Goal: Task Accomplishment & Management: Complete application form

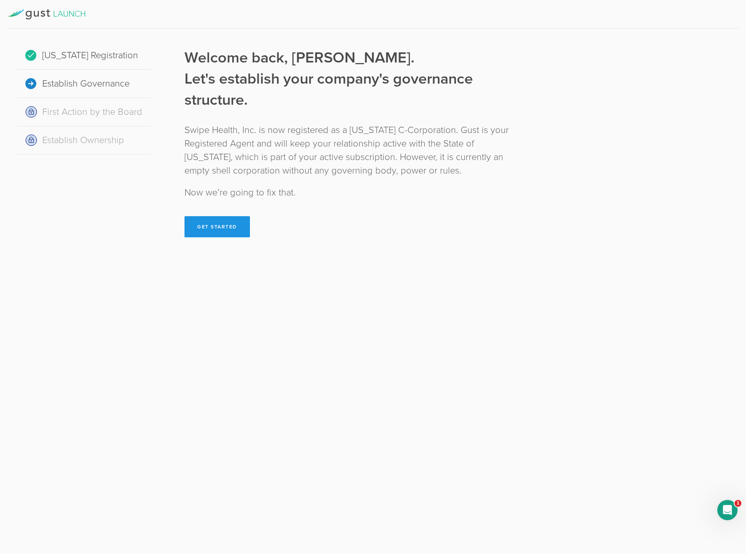
click at [239, 229] on button "Get Started" at bounding box center [216, 226] width 65 height 21
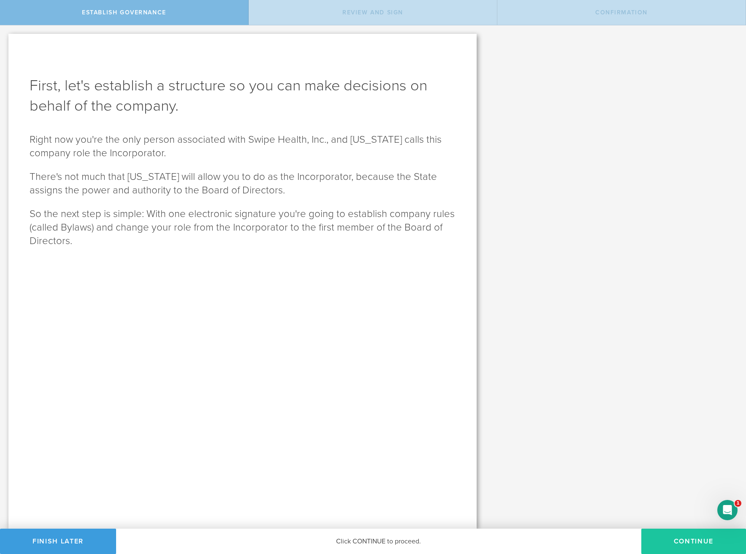
click at [673, 546] on button "Continue" at bounding box center [693, 540] width 105 height 25
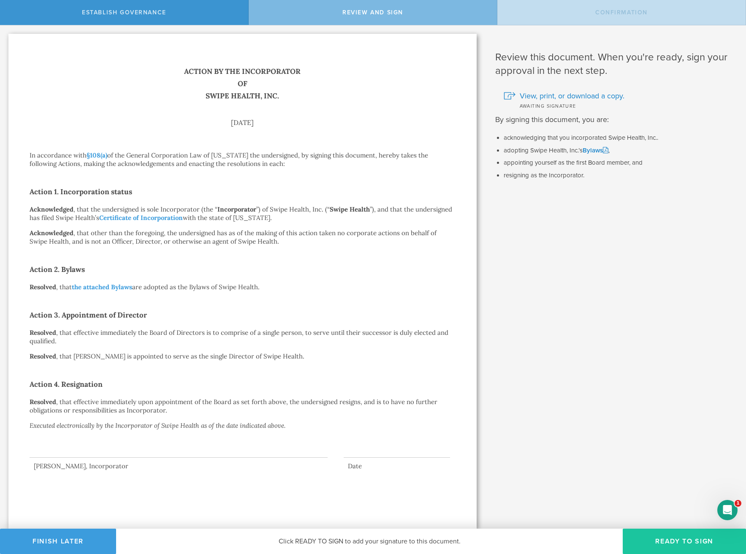
click at [668, 538] on button "Ready to Sign" at bounding box center [683, 540] width 123 height 25
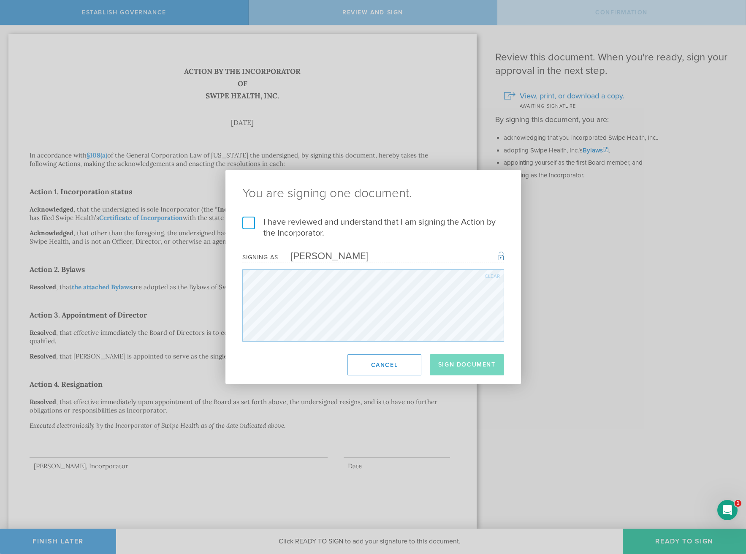
click at [251, 225] on label "I have reviewed and understand that I am signing the Action by the Incorporator." at bounding box center [373, 227] width 262 height 22
click at [0, 0] on input "I have reviewed and understand that I am signing the Action by the Incorporator." at bounding box center [0, 0] width 0 height 0
click at [476, 368] on button "Sign Document" at bounding box center [467, 364] width 74 height 21
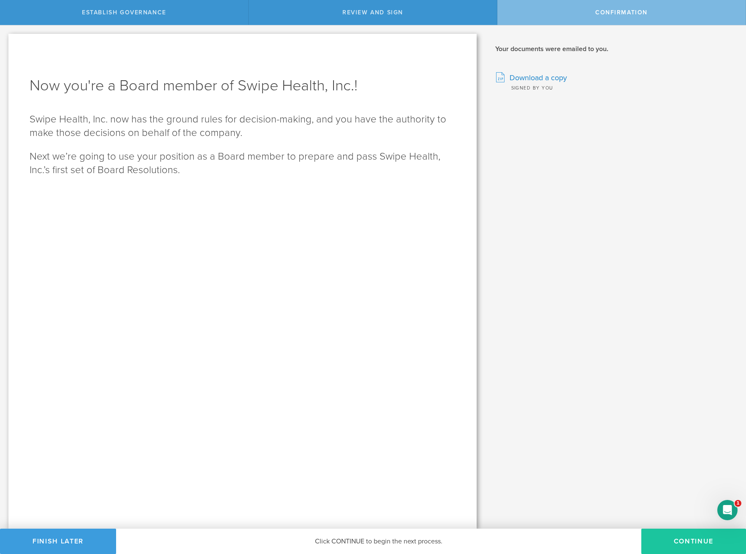
click at [663, 536] on button "Continue" at bounding box center [693, 540] width 105 height 25
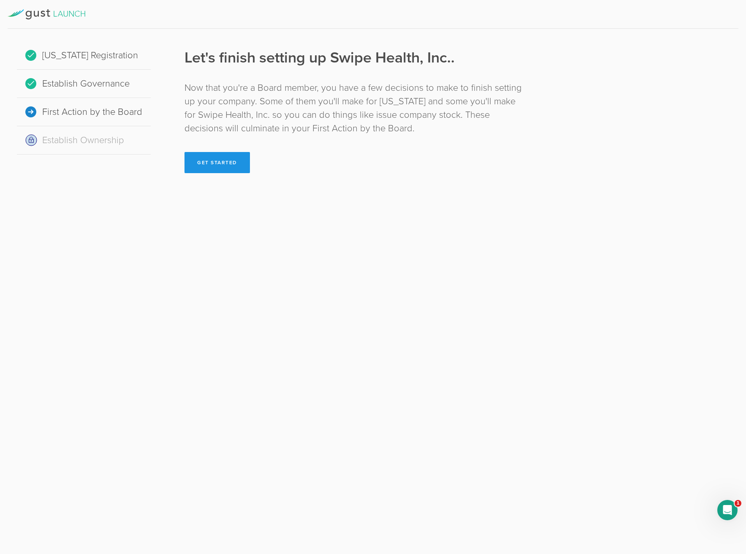
click at [218, 168] on button "Get Started" at bounding box center [216, 162] width 65 height 21
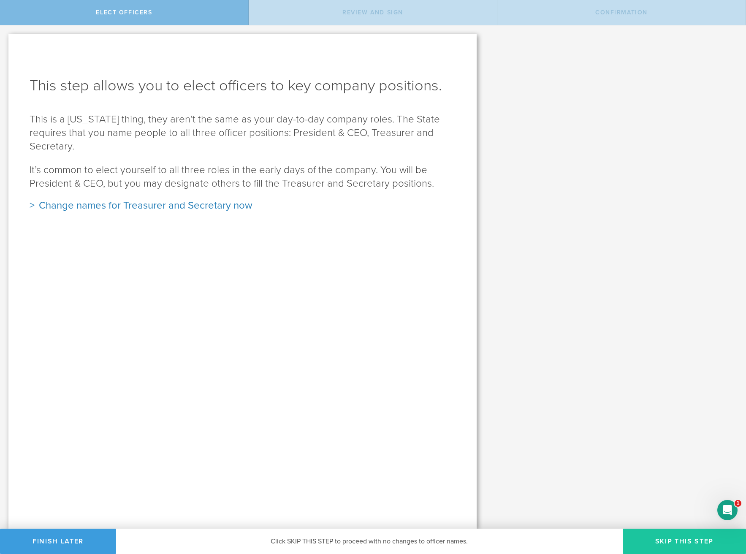
click at [660, 543] on button "Skip this step" at bounding box center [683, 540] width 123 height 25
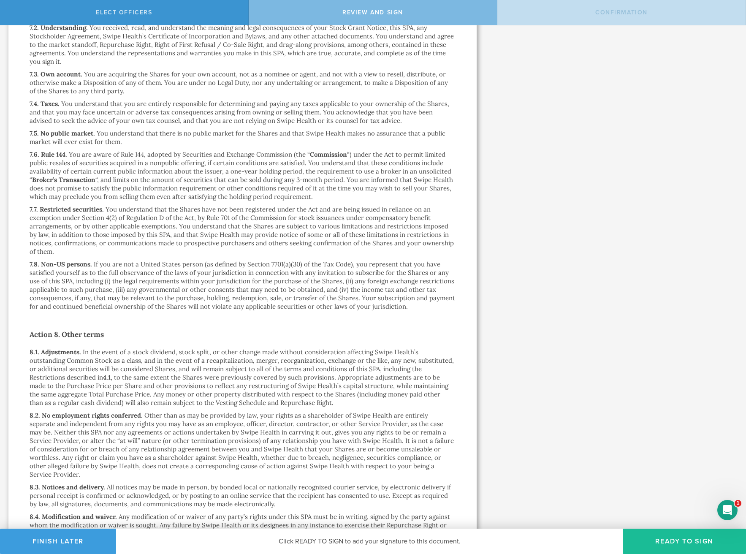
scroll to position [5150, 0]
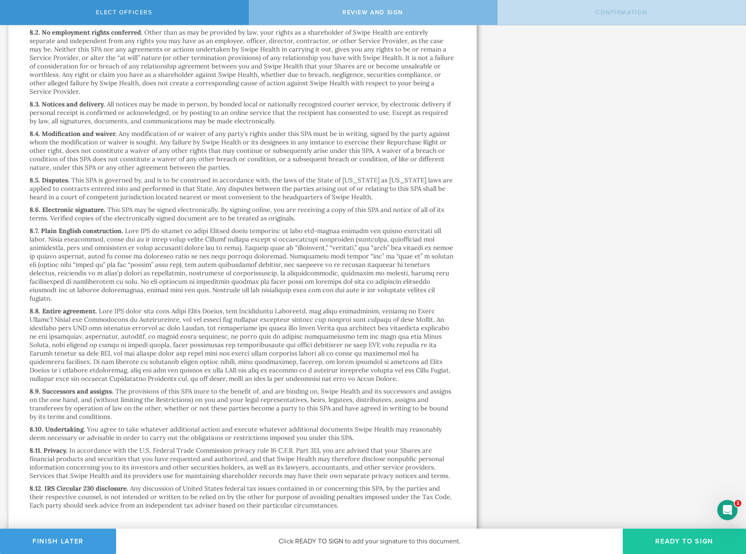
click at [652, 534] on button "Ready to Sign" at bounding box center [683, 540] width 123 height 25
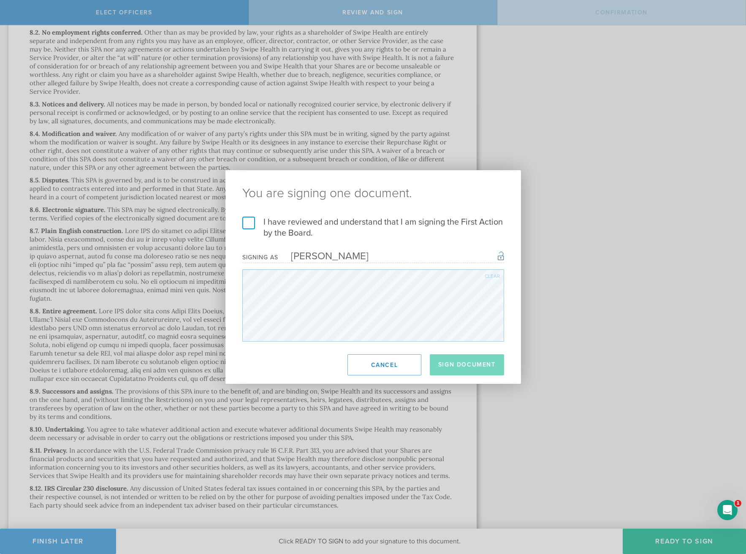
click at [239, 222] on div "I have reviewed and understand that I am signing the First Action by the Board.…" at bounding box center [372, 278] width 295 height 125
click at [251, 223] on label "I have reviewed and understand that I am signing the First Action by the Board." at bounding box center [373, 227] width 262 height 22
click at [0, 0] on input "I have reviewed and understand that I am signing the First Action by the Board." at bounding box center [0, 0] width 0 height 0
click at [481, 366] on button "Sign Document" at bounding box center [467, 364] width 74 height 21
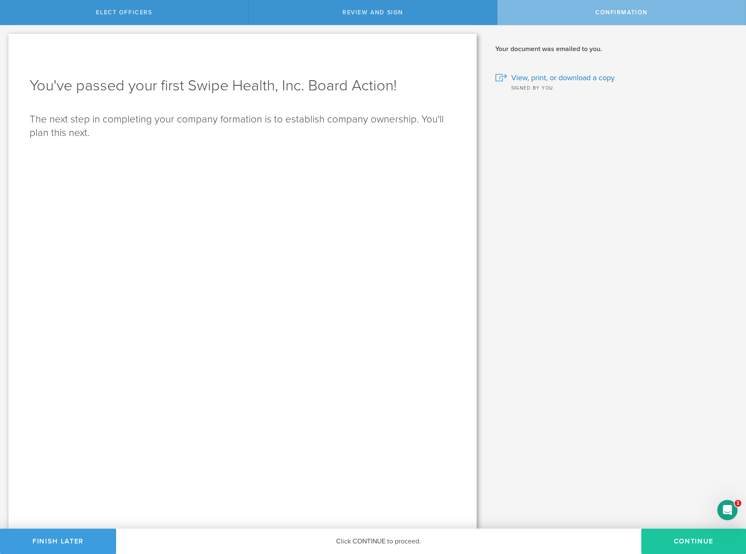
click at [674, 541] on button "Continue" at bounding box center [693, 540] width 105 height 25
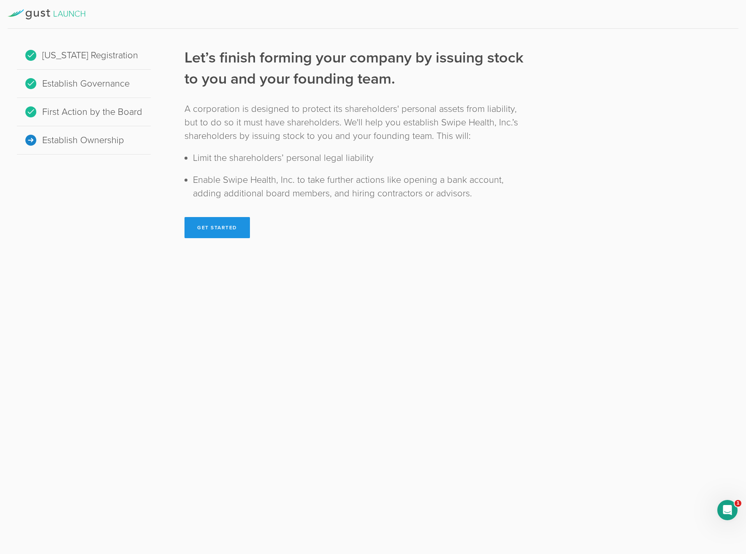
click at [213, 224] on button "Get Started" at bounding box center [216, 227] width 65 height 21
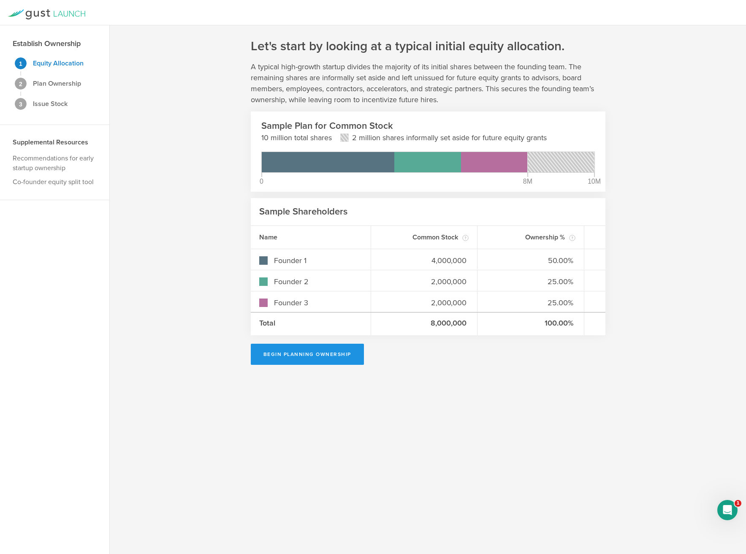
click at [299, 355] on button "Begin Planning Ownership" at bounding box center [307, 353] width 113 height 21
type input "[PERSON_NAME]"
type input "-"
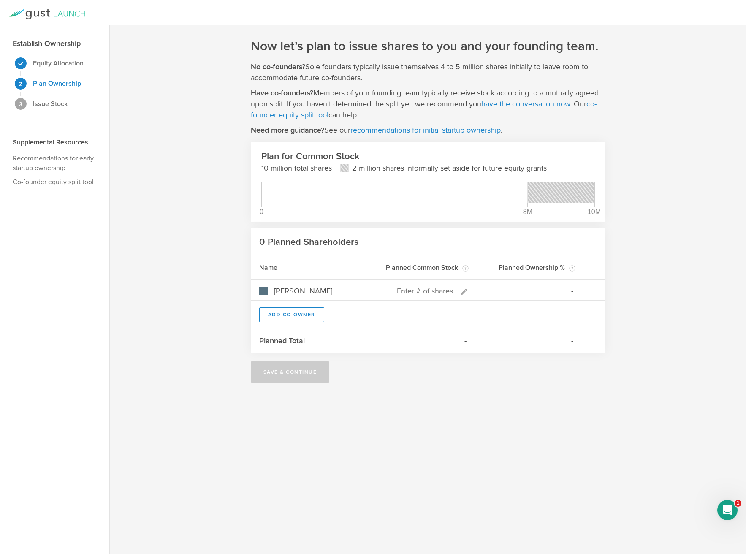
drag, startPoint x: 540, startPoint y: 197, endPoint x: 573, endPoint y: 198, distance: 33.3
click at [573, 198] on rect at bounding box center [560, 192] width 67 height 20
click at [431, 292] on input at bounding box center [417, 291] width 76 height 11
type input "8"
type input "100.00%"
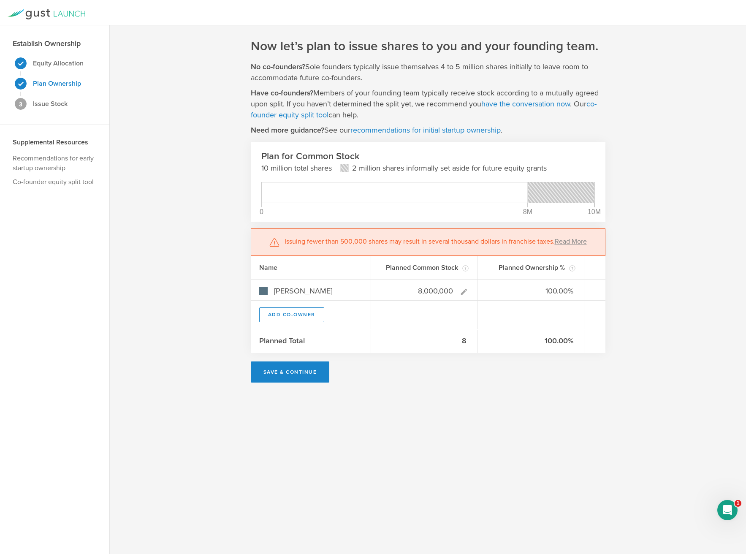
type input "8,000,000"
type gust-number-field "8000000"
click at [649, 224] on div "Now let’s plan to issue shares to you and your founding team. No co-founders? S…" at bounding box center [428, 289] width 636 height 528
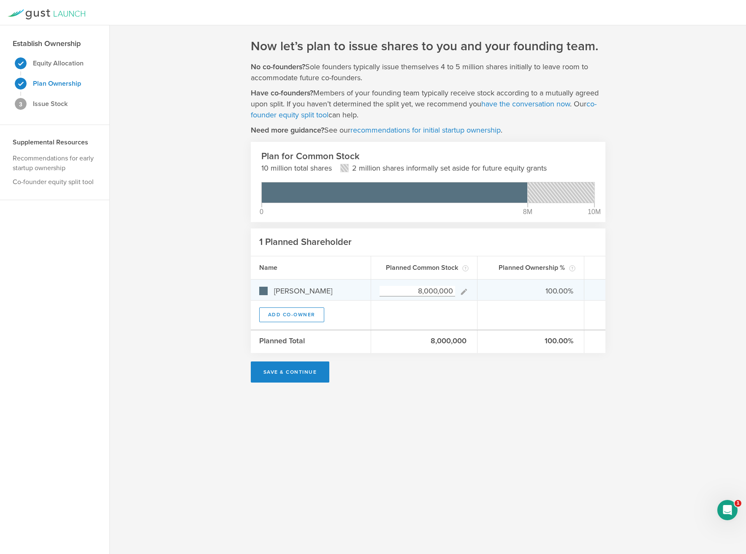
click at [442, 289] on input "8,000,000" at bounding box center [417, 291] width 76 height 11
click at [420, 291] on input "8,000,000" at bounding box center [417, 291] width 76 height 11
drag, startPoint x: 453, startPoint y: 289, endPoint x: 411, endPoint y: 292, distance: 41.8
click at [411, 292] on input "8,000,000" at bounding box center [417, 291] width 76 height 11
type input "7,500,000"
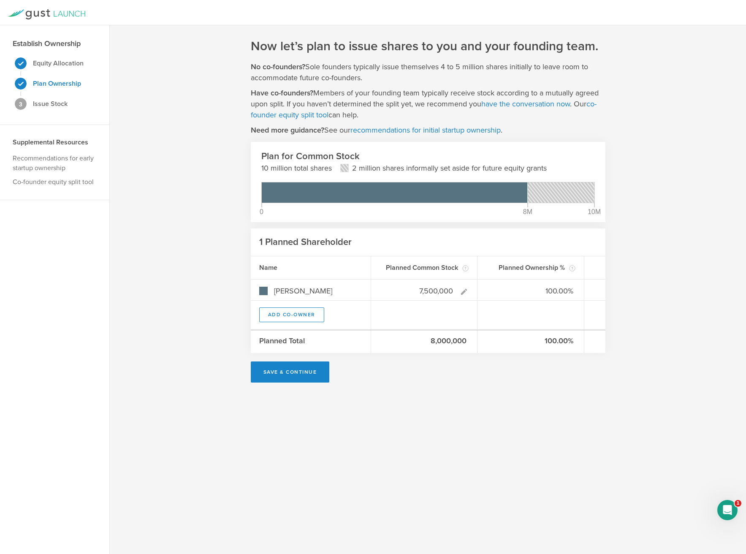
type gust-number-field "7500000"
click at [436, 382] on div "Now let’s plan to issue shares to you and your founding team. No co-founders? S…" at bounding box center [428, 210] width 354 height 344
click at [439, 286] on input "7,500,000" at bounding box center [417, 291] width 76 height 11
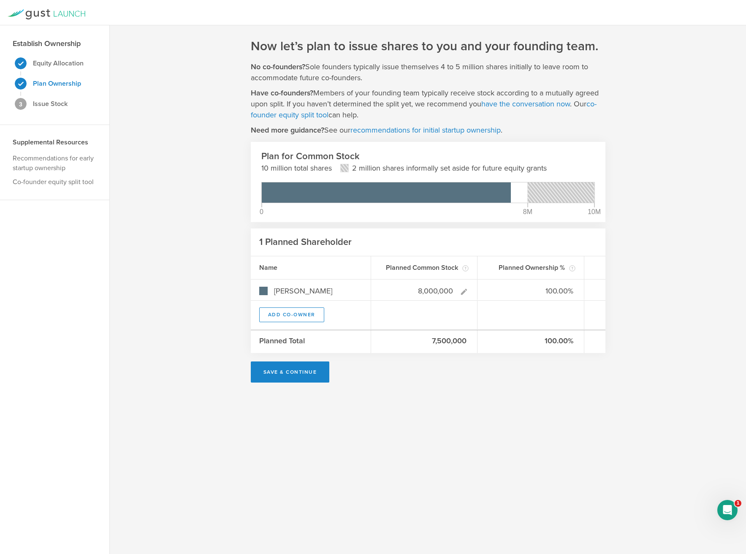
type input "8,000,000"
type gust-number-field "8000000"
click at [378, 409] on div "Now let’s plan to issue shares to you and your founding team. No co-founders? S…" at bounding box center [428, 289] width 636 height 528
click at [439, 289] on input "8,000,000" at bounding box center [417, 291] width 76 height 11
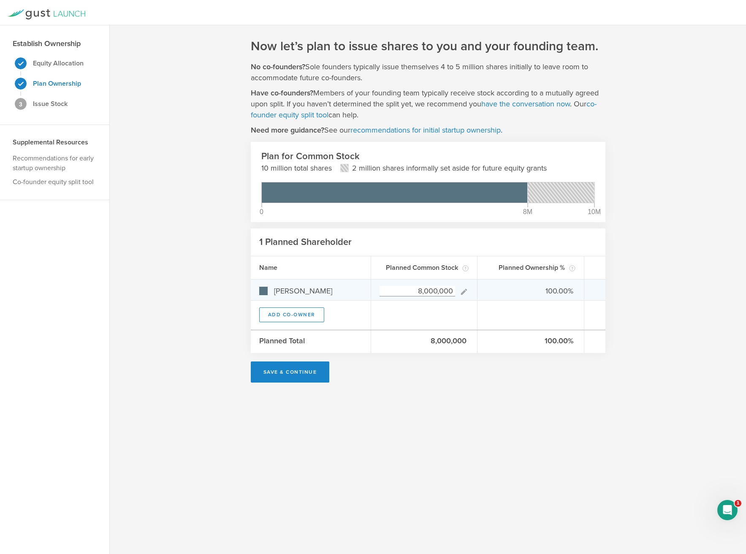
click at [439, 289] on input "8,000,000" at bounding box center [417, 291] width 76 height 11
type input "7,000,000"
type gust-number-field "7000000"
click at [359, 391] on div "Now let’s plan to issue shares to you and your founding team. No co-founders? S…" at bounding box center [428, 289] width 636 height 528
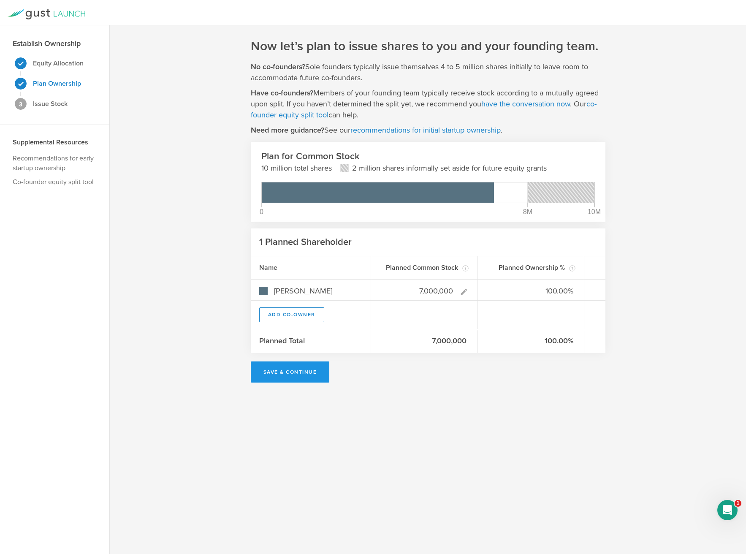
click at [289, 369] on button "Save & Continue" at bounding box center [290, 371] width 79 height 21
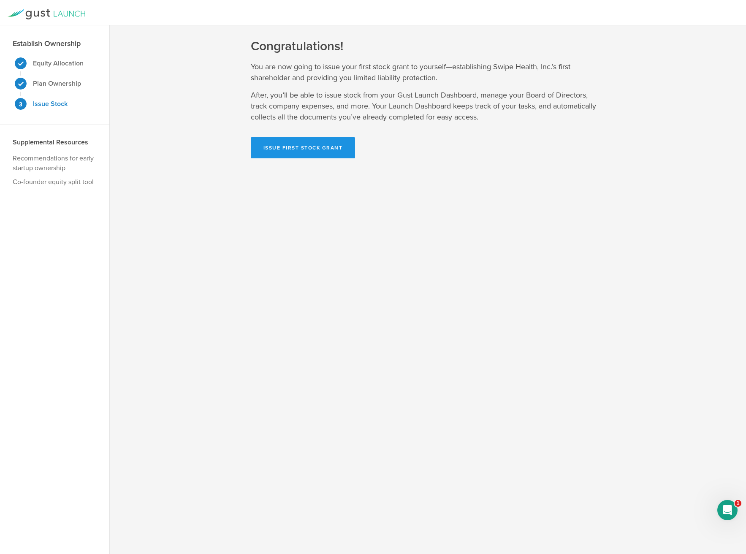
click at [303, 147] on button "Issue First Stock Grant" at bounding box center [303, 147] width 105 height 21
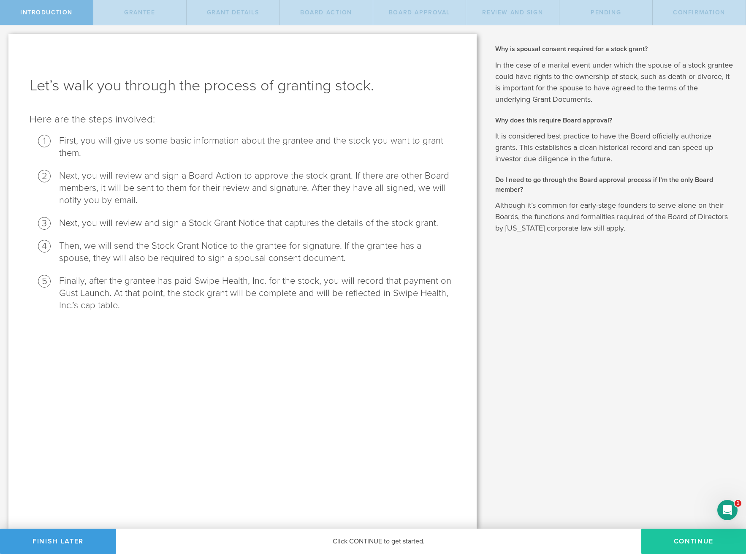
click at [689, 543] on button "Continue" at bounding box center [693, 540] width 105 height 25
radio input "true"
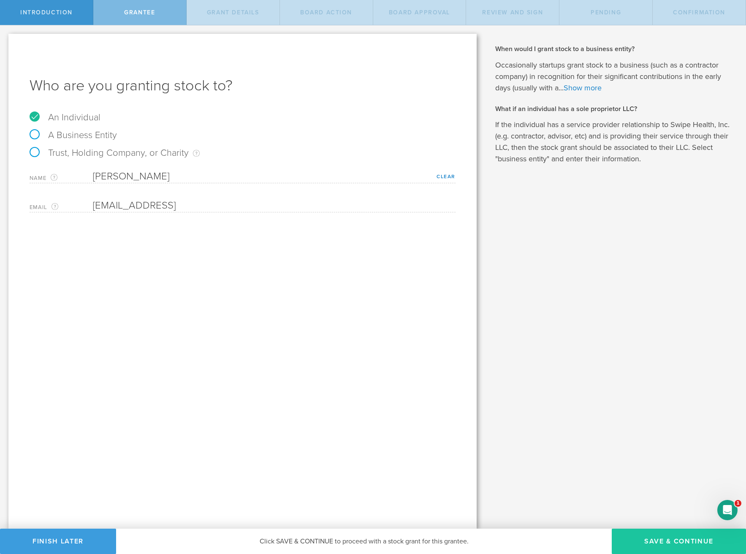
click at [655, 544] on button "Save & Continue" at bounding box center [678, 540] width 134 height 25
type input "7,000,000"
type input "48"
type input "12"
select select "none"
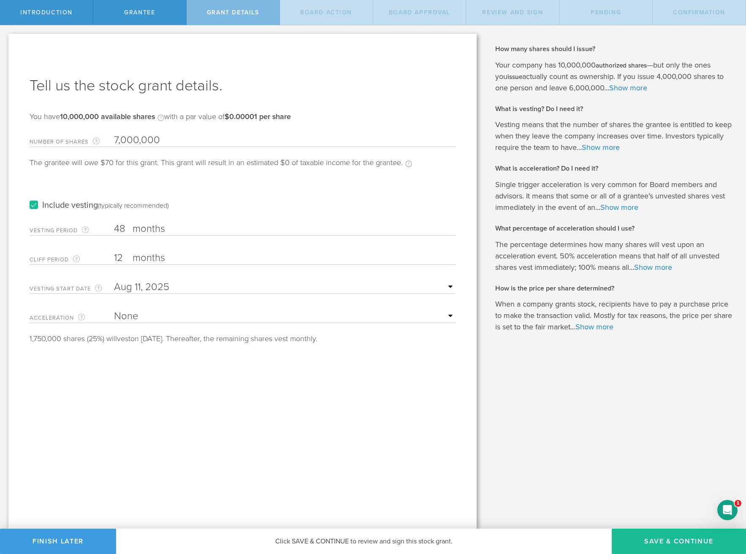
click at [78, 204] on label "Include vesting (typically recommended)" at bounding box center [99, 205] width 139 height 9
click at [0, 0] on input "Include vesting (typically recommended)" at bounding box center [0, 0] width 0 height 0
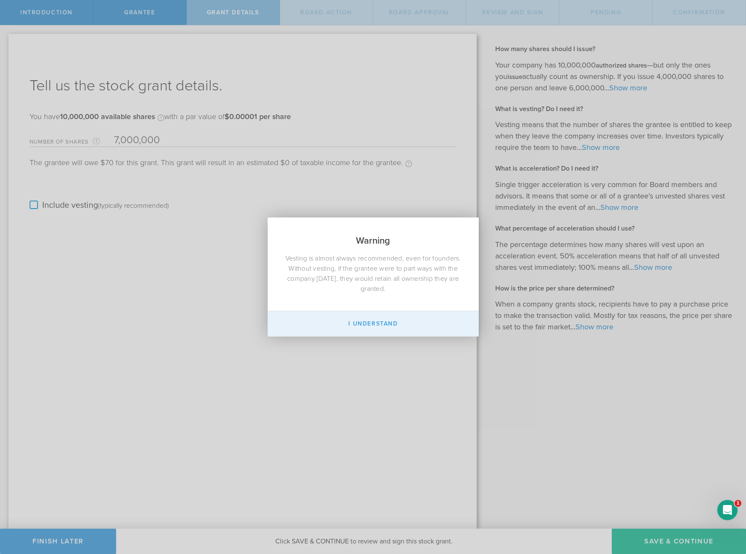
click at [327, 326] on button "I Understand" at bounding box center [373, 323] width 211 height 25
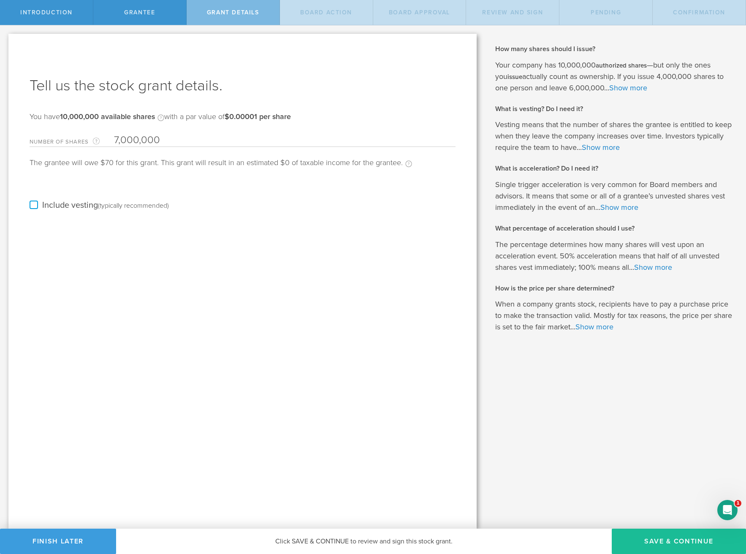
click at [36, 204] on label "Include vesting (typically recommended)" at bounding box center [99, 205] width 139 height 9
click at [0, 0] on input "Include vesting (typically recommended)" at bounding box center [0, 0] width 0 height 0
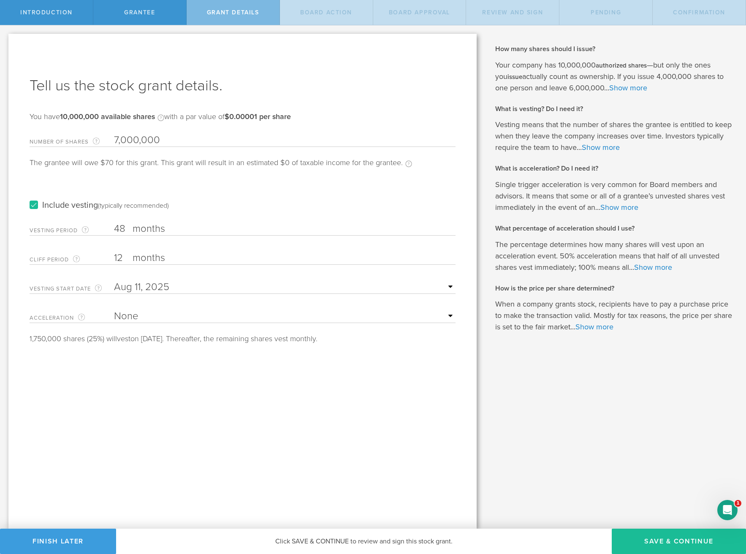
click at [174, 229] on label "months" at bounding box center [174, 229] width 84 height 14
click at [174, 229] on input "48" at bounding box center [284, 228] width 341 height 13
type input "4"
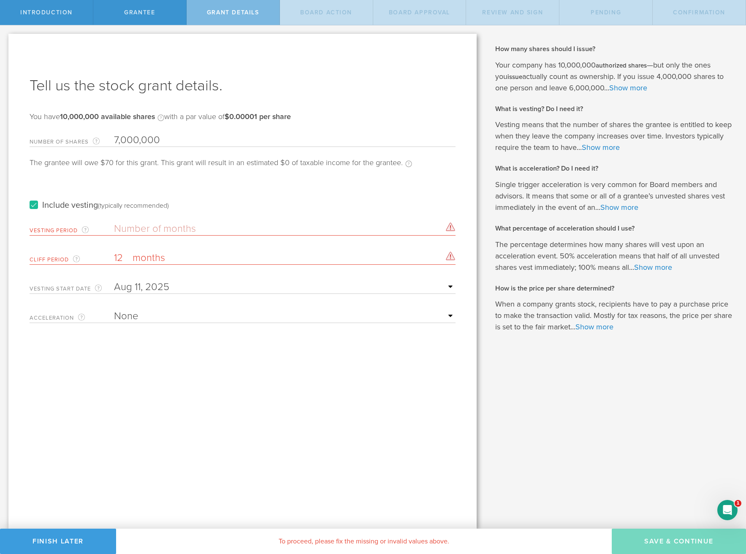
type input "1"
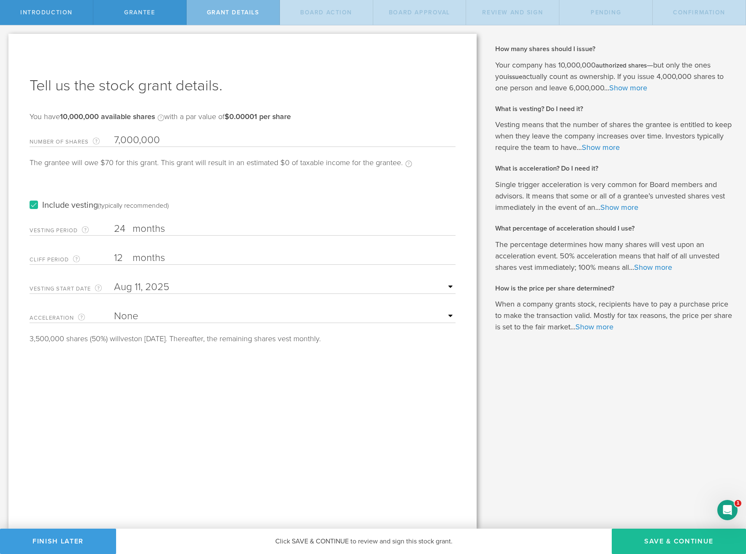
type input "24"
drag, startPoint x: 108, startPoint y: 268, endPoint x: 118, endPoint y: 267, distance: 9.4
click at [110, 271] on form "Number of Shares The total amount of stock the company is granting to this reci…" at bounding box center [243, 236] width 426 height 213
click at [215, 317] on select "None Single Trigger Double Trigger" at bounding box center [284, 316] width 341 height 13
drag, startPoint x: 644, startPoint y: 543, endPoint x: 499, endPoint y: 461, distance: 166.6
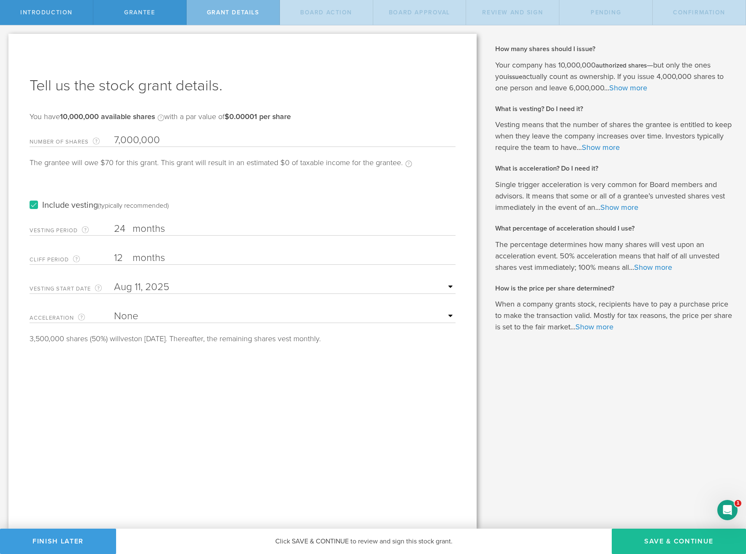
click at [499, 25] on div "Introduction Grantee Grant Details Board Action Board Approval Review and Sign …" at bounding box center [373, 12] width 746 height 25
click at [643, 537] on button "Save & Continue" at bounding box center [678, 540] width 134 height 25
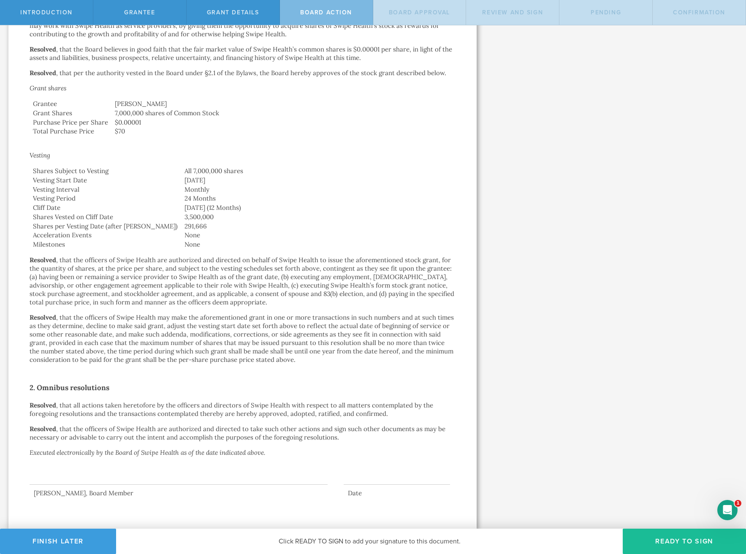
scroll to position [209, 0]
click at [654, 534] on button "Ready to Sign" at bounding box center [683, 540] width 123 height 25
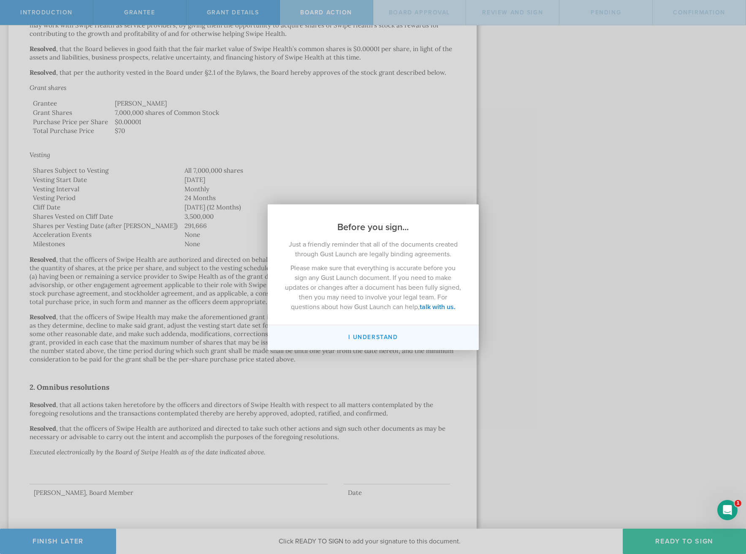
click at [414, 337] on button "I understand" at bounding box center [373, 337] width 211 height 25
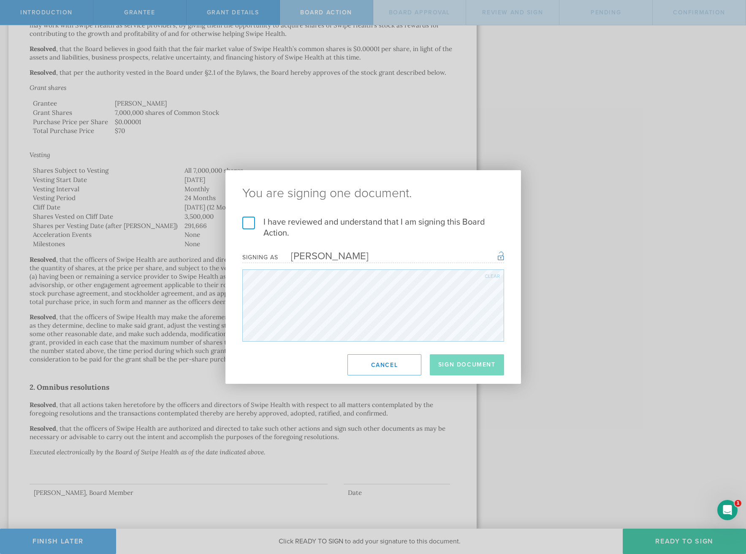
click at [251, 222] on label "I have reviewed and understand that I am signing this Board Action." at bounding box center [373, 227] width 262 height 22
click at [0, 0] on input "I have reviewed and understand that I am signing this Board Action." at bounding box center [0, 0] width 0 height 0
click at [466, 359] on button "Sign Document" at bounding box center [467, 364] width 74 height 21
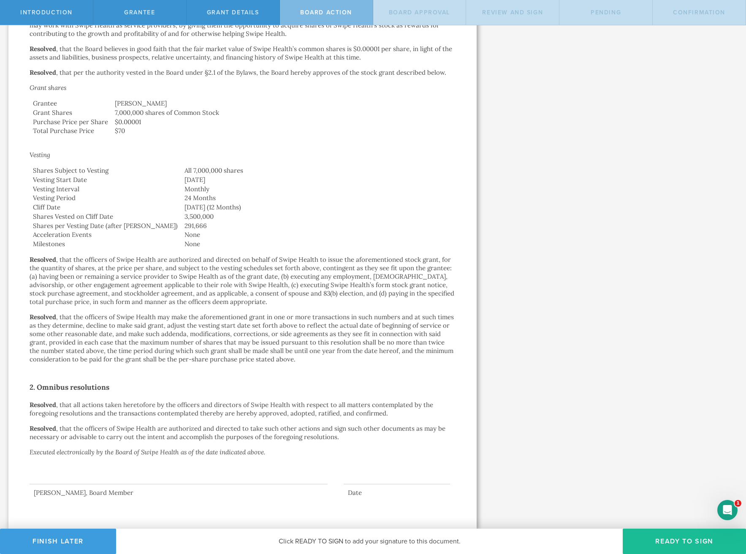
scroll to position [0, 0]
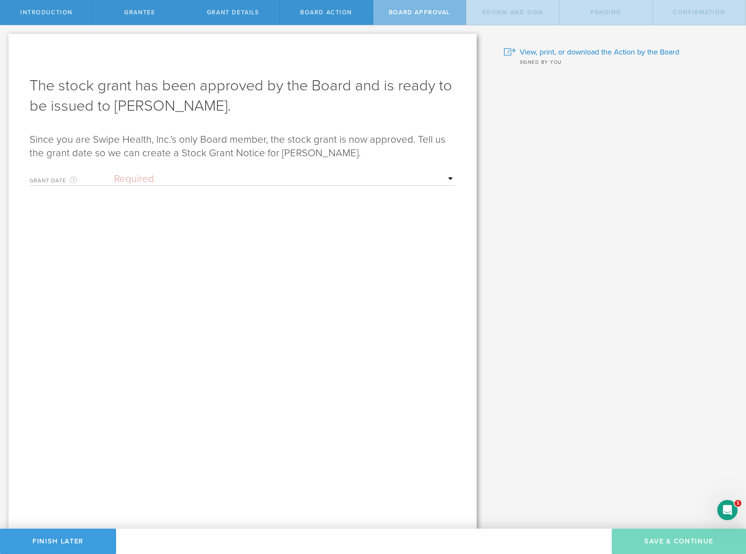
click at [293, 177] on select "Required Upon grantee's signature A specific date" at bounding box center [284, 179] width 341 height 13
select select "uponGranteeSignature"
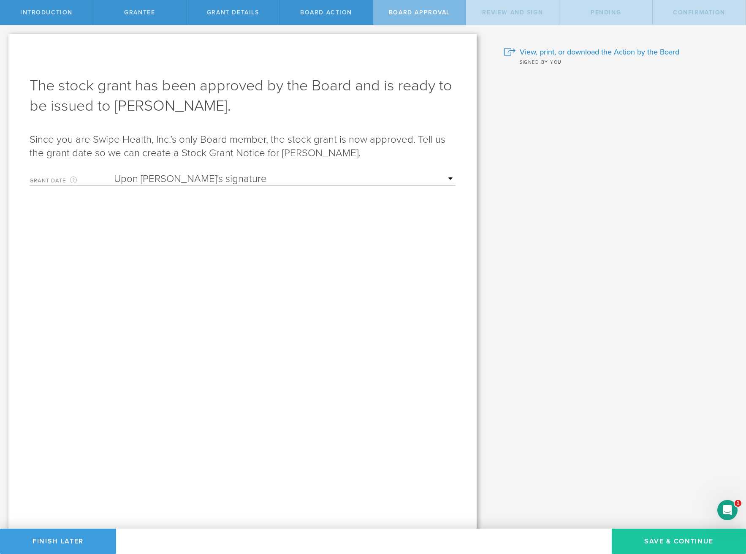
click at [654, 535] on button "Save & Continue" at bounding box center [678, 540] width 134 height 25
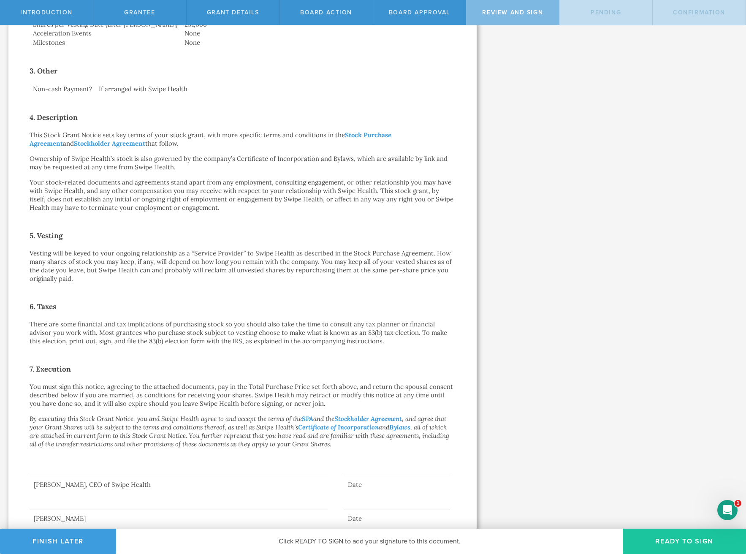
scroll to position [311, 0]
click at [686, 540] on button "Ready to Sign" at bounding box center [683, 540] width 123 height 25
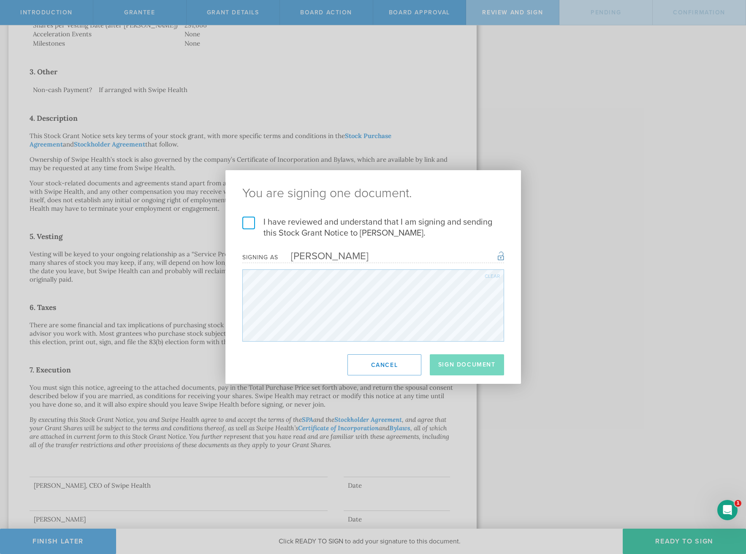
click at [248, 219] on label "I have reviewed and understand that I am signing and sending this Stock Grant N…" at bounding box center [373, 227] width 262 height 22
click at [0, 0] on input "I have reviewed and understand that I am signing and sending this Stock Grant N…" at bounding box center [0, 0] width 0 height 0
click at [458, 365] on button "Sign Document" at bounding box center [467, 364] width 74 height 21
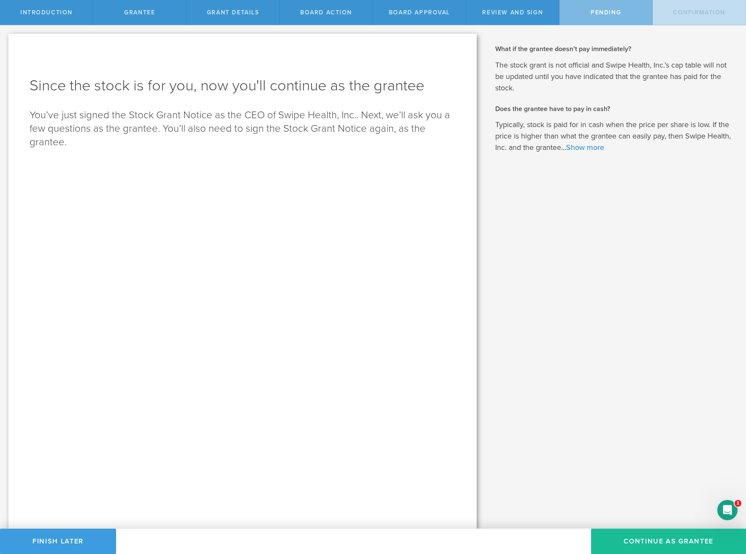
scroll to position [0, 0]
click at [630, 537] on button "Continue as Grantee" at bounding box center [668, 540] width 155 height 25
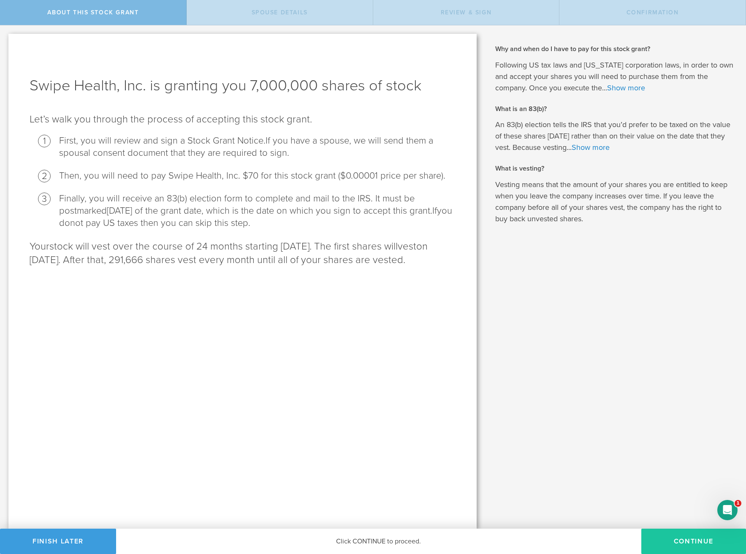
click at [659, 538] on button "CONTINUE" at bounding box center [693, 540] width 105 height 25
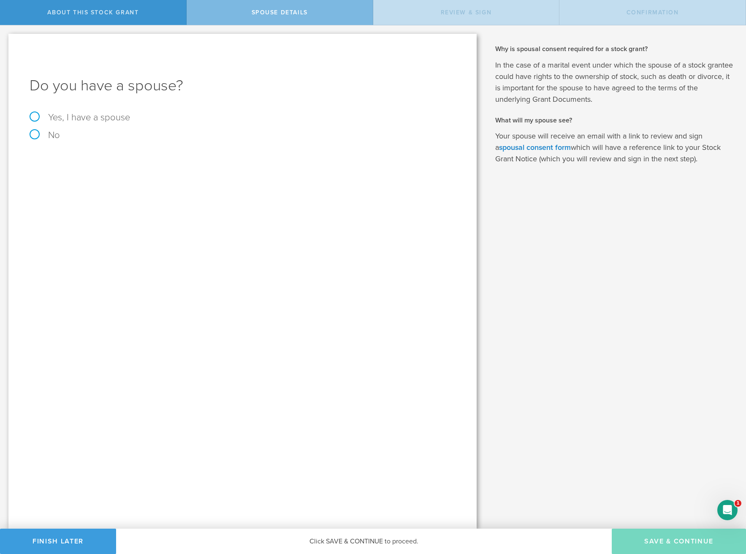
click at [70, 115] on label "Yes, I have a spouse" at bounding box center [243, 117] width 426 height 9
click at [5, 39] on input "Yes, I have a spouse" at bounding box center [2, 32] width 5 height 14
radio input "true"
click at [127, 186] on input "text" at bounding box center [272, 185] width 358 height 13
type input "Easton Hay"
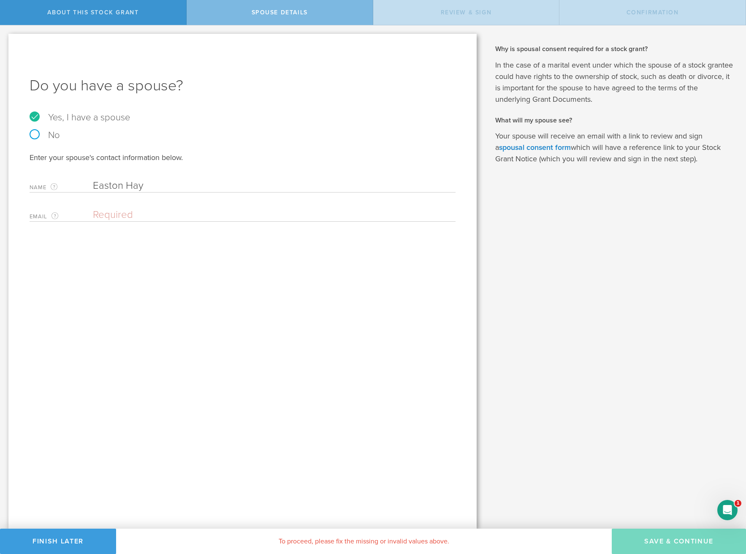
click at [114, 207] on div "Email The email address of your spouse. Please enter a valid email address." at bounding box center [243, 212] width 426 height 17
click at [128, 215] on input "email" at bounding box center [272, 214] width 358 height 13
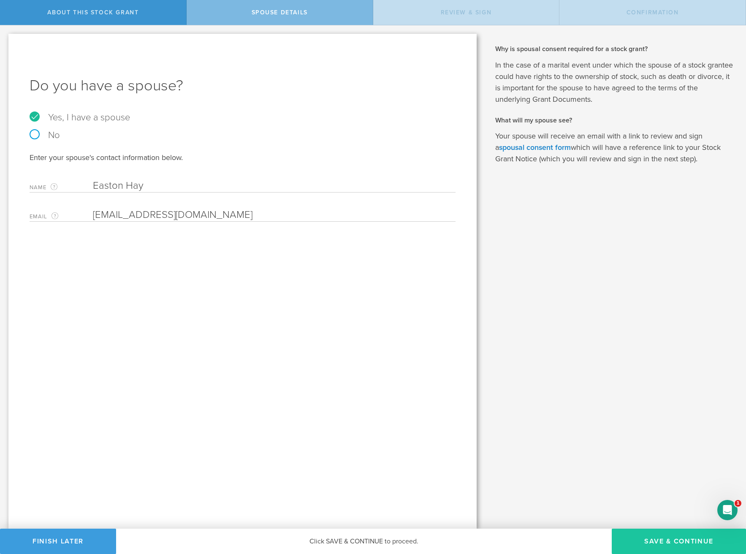
type input "eastonhay23@gmail.com"
click at [654, 541] on button "Save & Continue" at bounding box center [678, 540] width 134 height 25
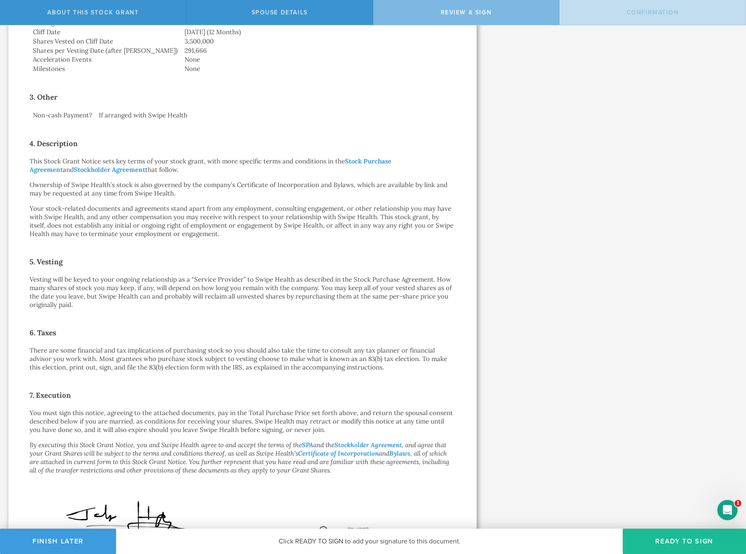
scroll to position [373, 0]
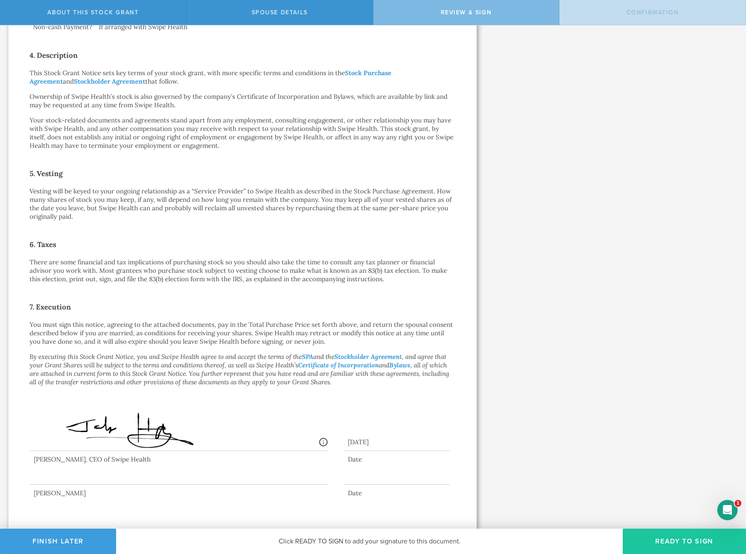
click at [661, 546] on button "Ready to Sign" at bounding box center [683, 540] width 123 height 25
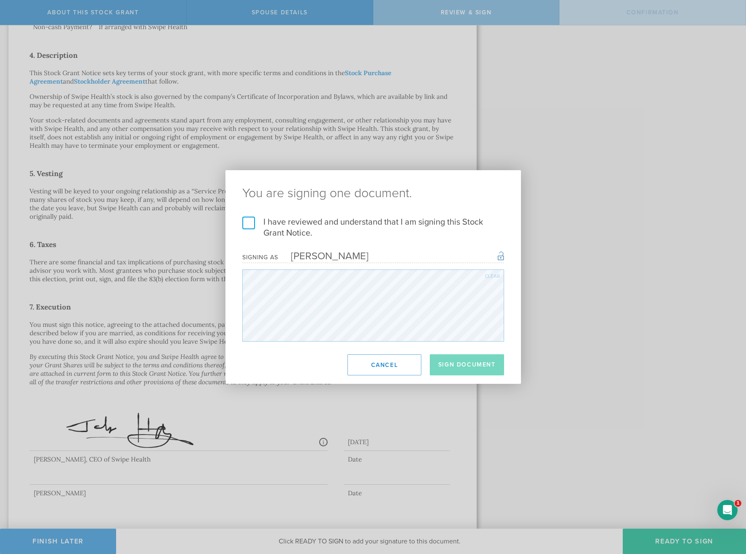
click at [248, 223] on label "I have reviewed and understand that I am signing this Stock Grant Notice." at bounding box center [373, 227] width 262 height 22
click at [0, 0] on input "I have reviewed and understand that I am signing this Stock Grant Notice." at bounding box center [0, 0] width 0 height 0
click at [451, 364] on button "Sign Document" at bounding box center [467, 364] width 74 height 21
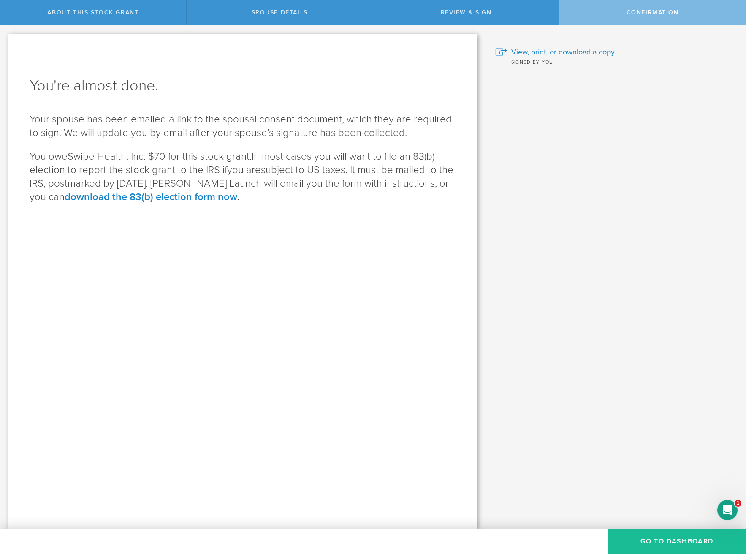
scroll to position [0, 0]
click at [659, 542] on button "Go to Dashboard" at bounding box center [677, 540] width 138 height 25
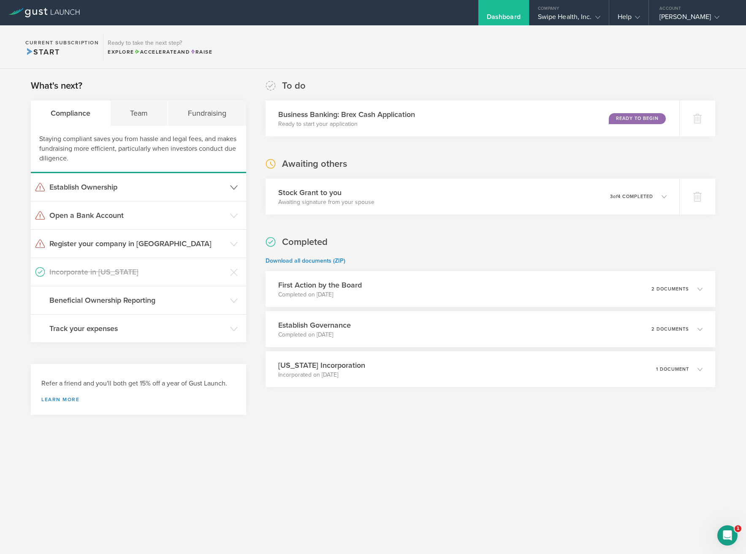
click at [197, 186] on h3 "Establish Ownership" at bounding box center [137, 186] width 176 height 11
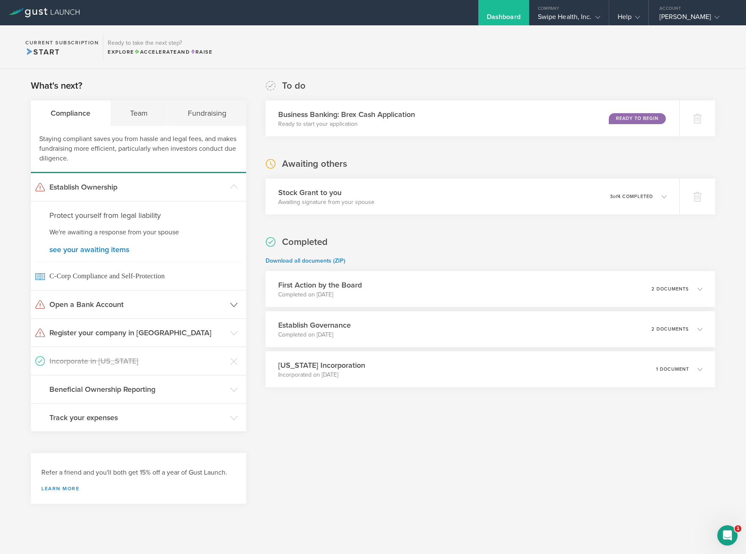
click at [122, 301] on h3 "Open a Bank Account" at bounding box center [137, 304] width 176 height 11
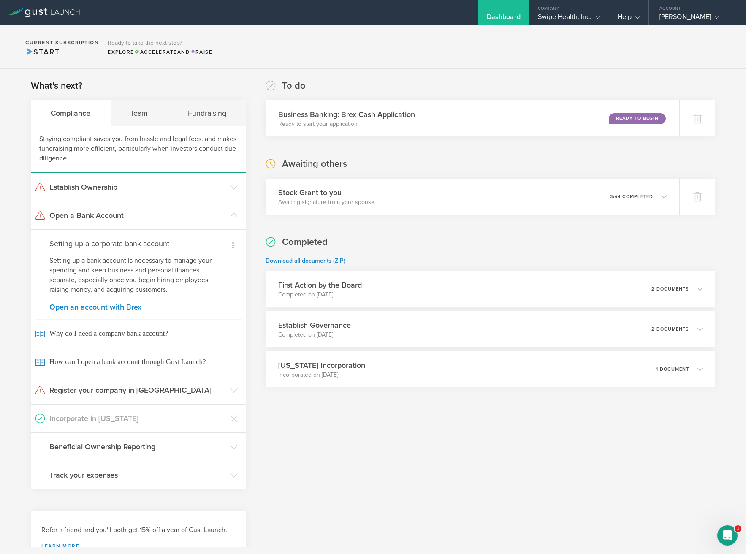
click at [229, 244] on icon at bounding box center [233, 245] width 10 height 10
click at [224, 267] on small "I already have a bank account" at bounding box center [197, 270] width 78 height 8
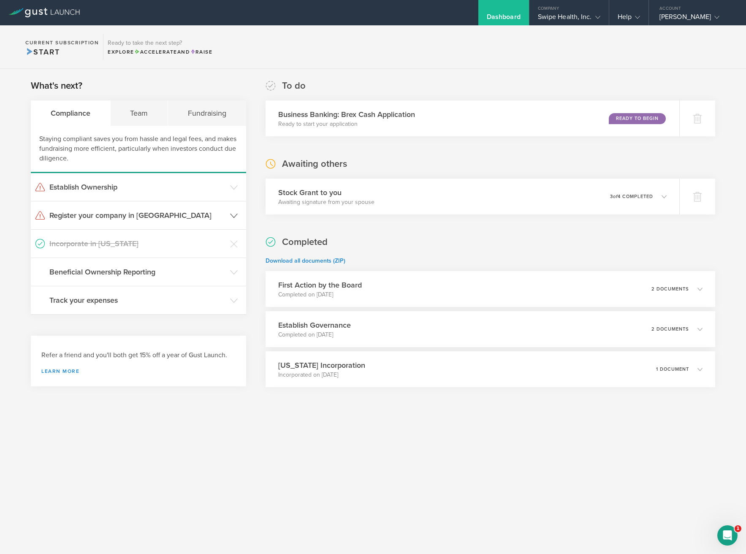
click at [186, 213] on h3 "Register your company in TX" at bounding box center [137, 215] width 176 height 11
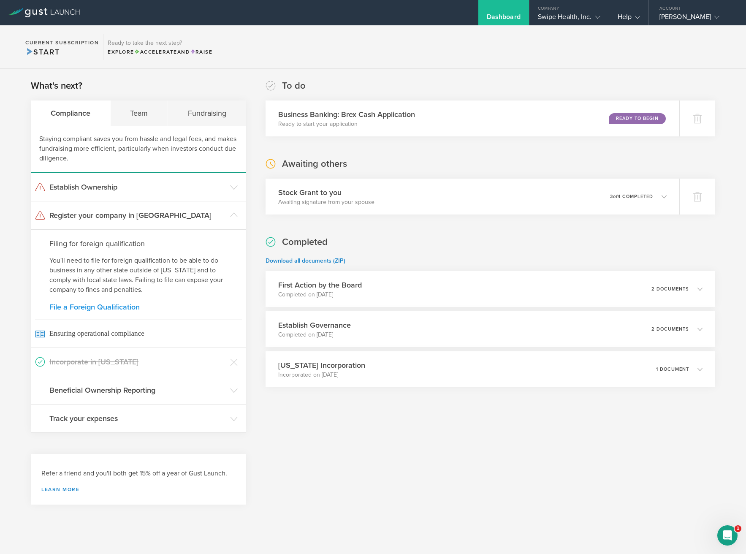
click at [118, 309] on link "File a Foreign Qualification" at bounding box center [138, 307] width 178 height 8
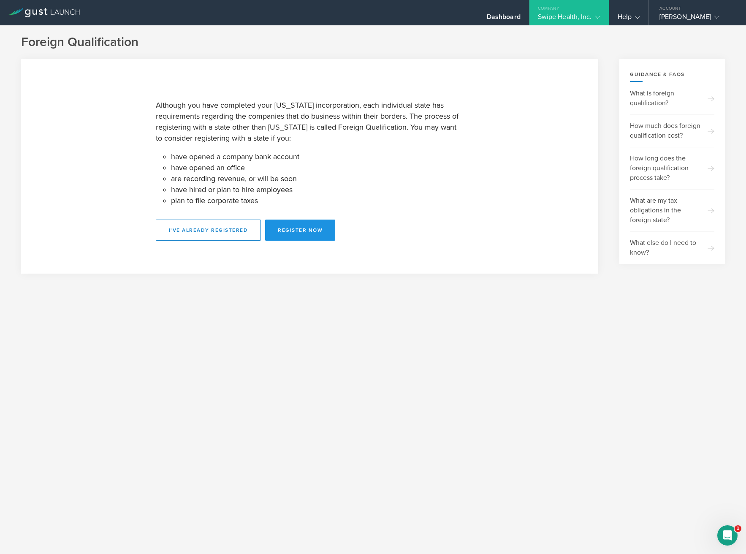
click at [284, 229] on button "Register Now" at bounding box center [300, 229] width 70 height 21
select select "TX"
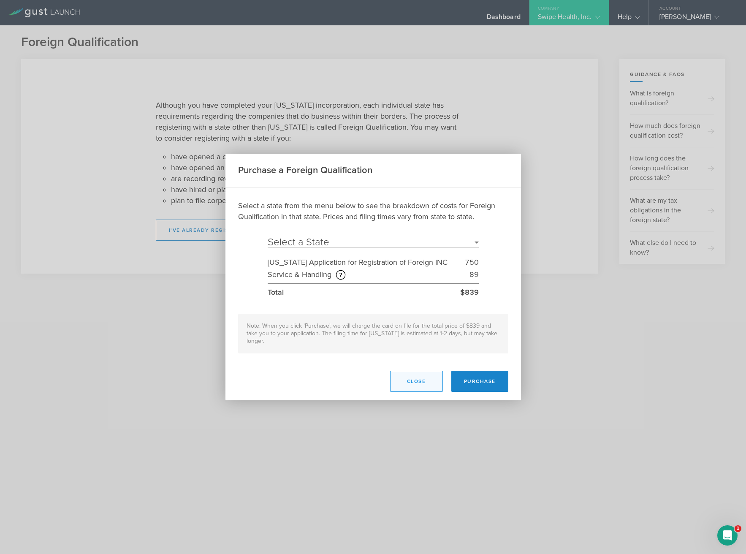
click at [411, 383] on button "Close" at bounding box center [416, 380] width 53 height 21
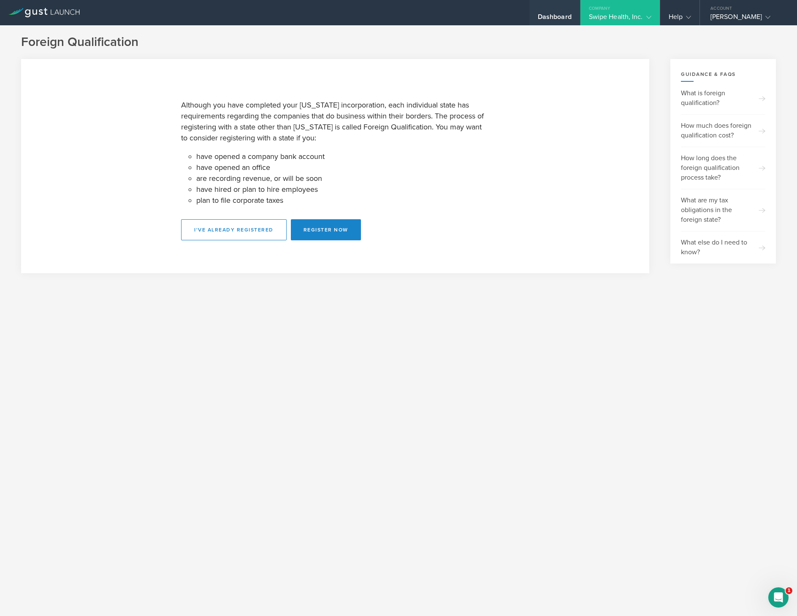
click at [552, 14] on div "Dashboard" at bounding box center [555, 19] width 34 height 13
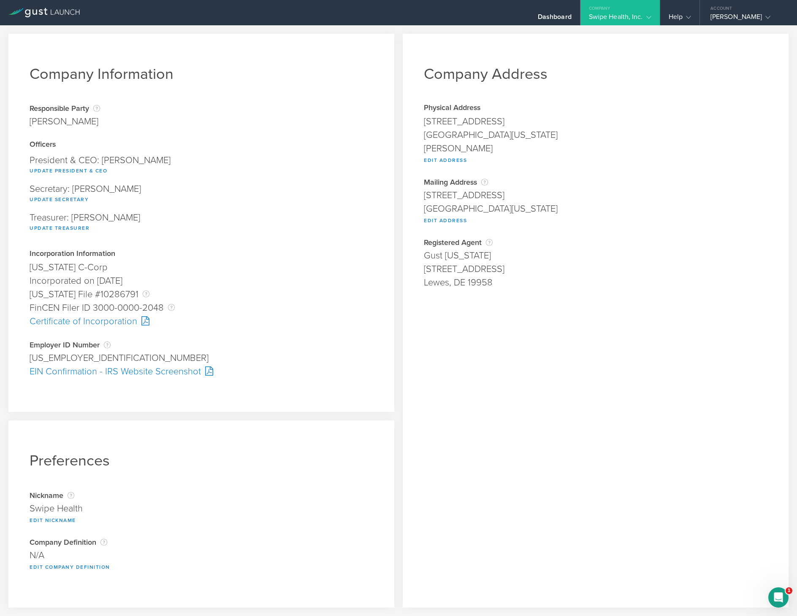
click at [132, 322] on div "Certificate of Incorporation" at bounding box center [201, 322] width 343 height 14
click at [127, 371] on div "EIN Confirmation - IRS Website Screenshot" at bounding box center [201, 372] width 343 height 14
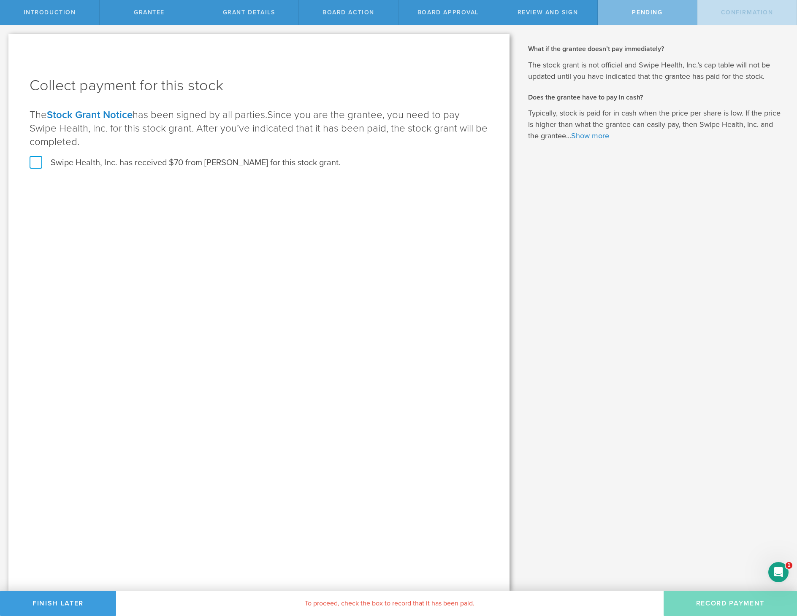
click at [34, 163] on label "Swipe Health, Inc. has received $70 from [PERSON_NAME] for this stock grant." at bounding box center [185, 162] width 311 height 11
click at [0, 0] on input "Swipe Health, Inc. has received $70 from [PERSON_NAME] for this stock grant." at bounding box center [0, 0] width 0 height 0
click at [707, 606] on button "Record Payment" at bounding box center [729, 603] width 133 height 25
